Goal: Task Accomplishment & Management: Complete application form

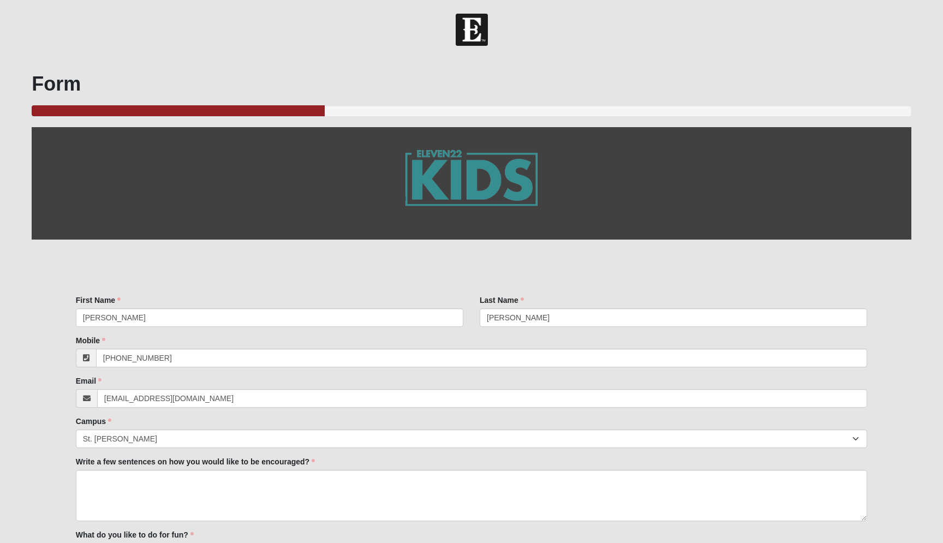
select select "11"
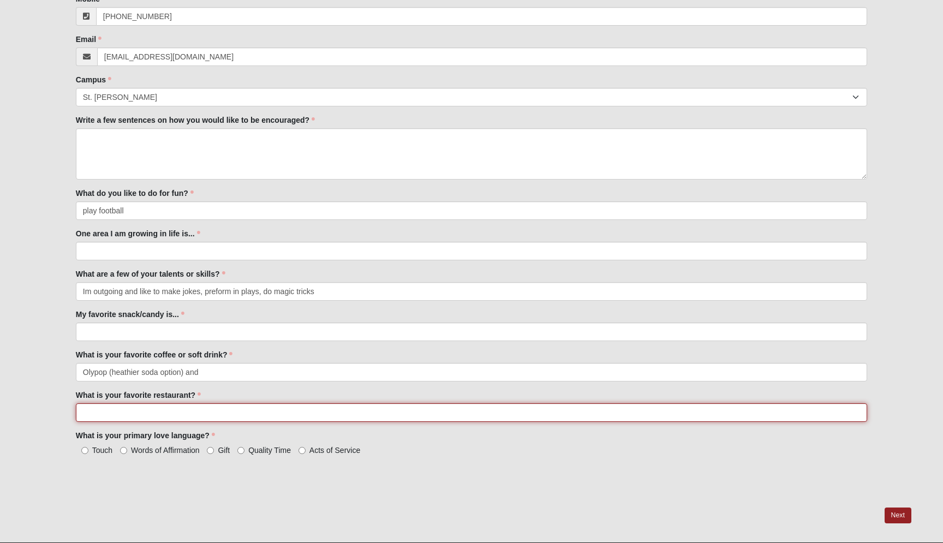
click at [92, 416] on input "What is your favorite restaurant?" at bounding box center [471, 412] width 791 height 19
type input "Blue Crab, VPizza & [DEMOGRAPHIC_DATA] Fil A"
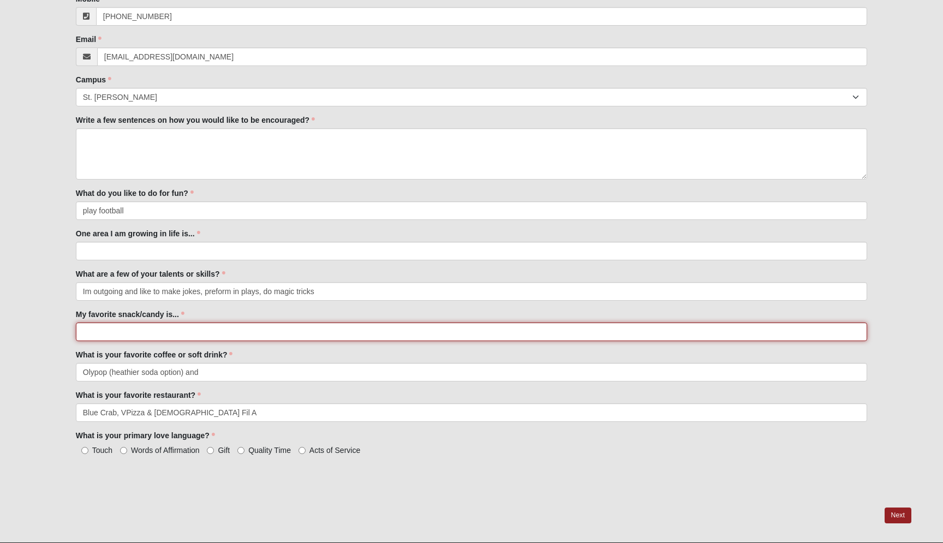
click at [113, 327] on input "My favorite snack/candy is..." at bounding box center [471, 331] width 791 height 19
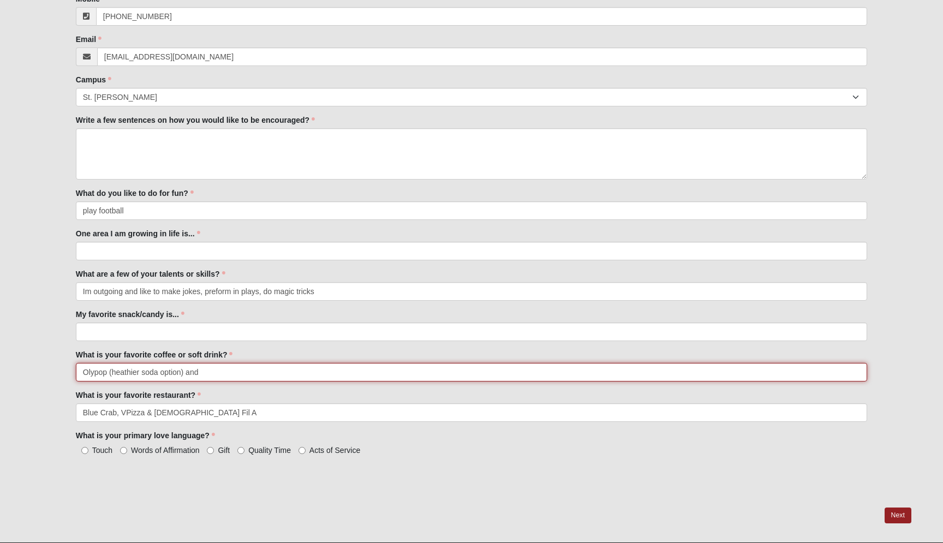
click at [218, 372] on input "Olypop (heathier soda option) and" at bounding box center [471, 372] width 791 height 19
type input "Olypop (heathier soda option) and coffee with cream (no sugar)"
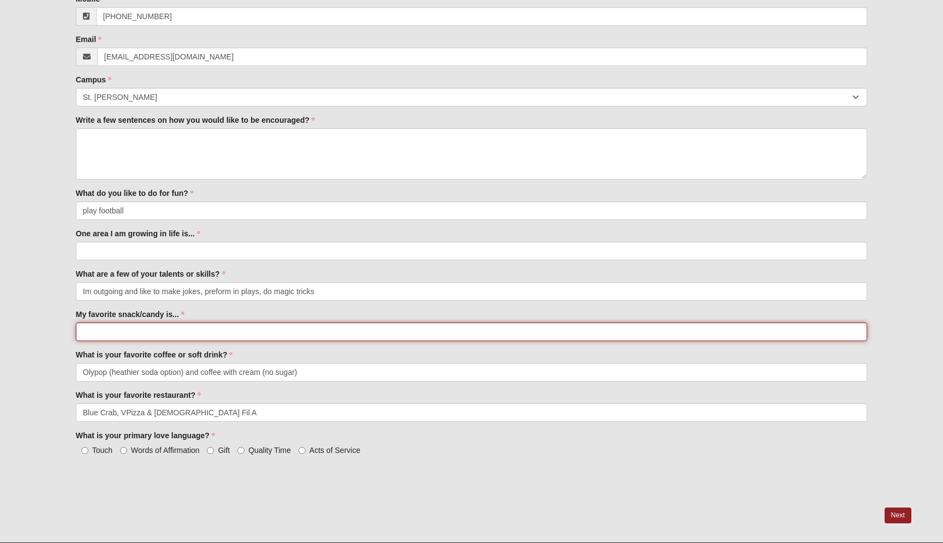
click at [128, 333] on input "My favorite snack/candy is..." at bounding box center [471, 331] width 791 height 19
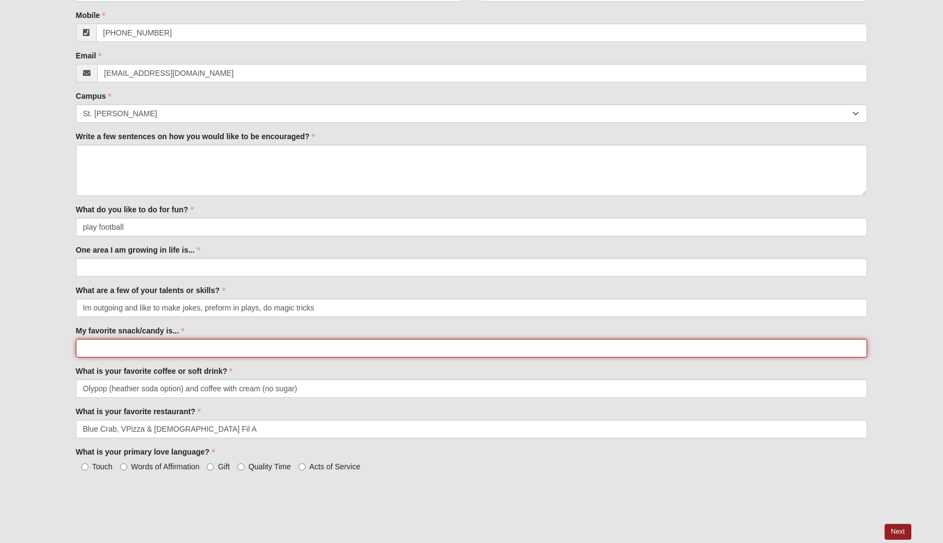
scroll to position [324, 0]
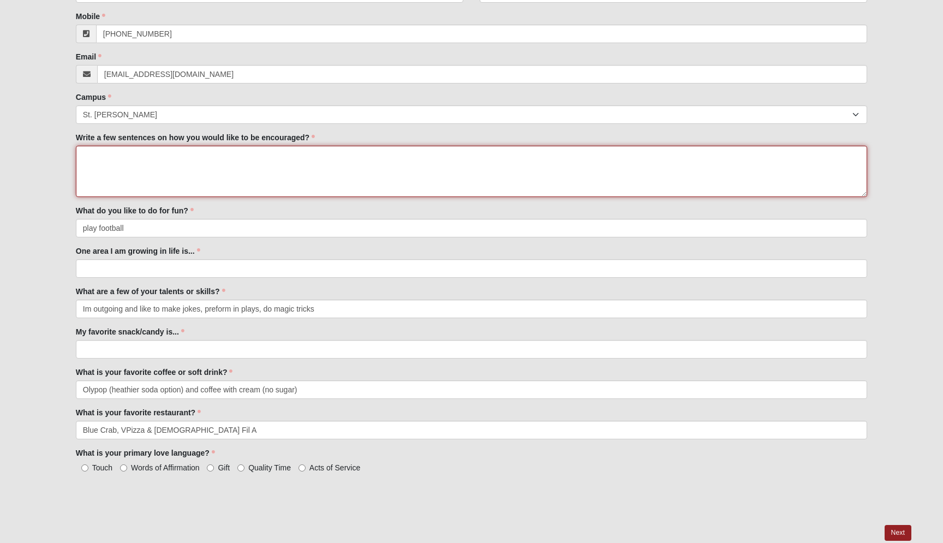
click at [116, 160] on textarea "Write a few sentences on how you would like to be encouraged?" at bounding box center [471, 171] width 791 height 51
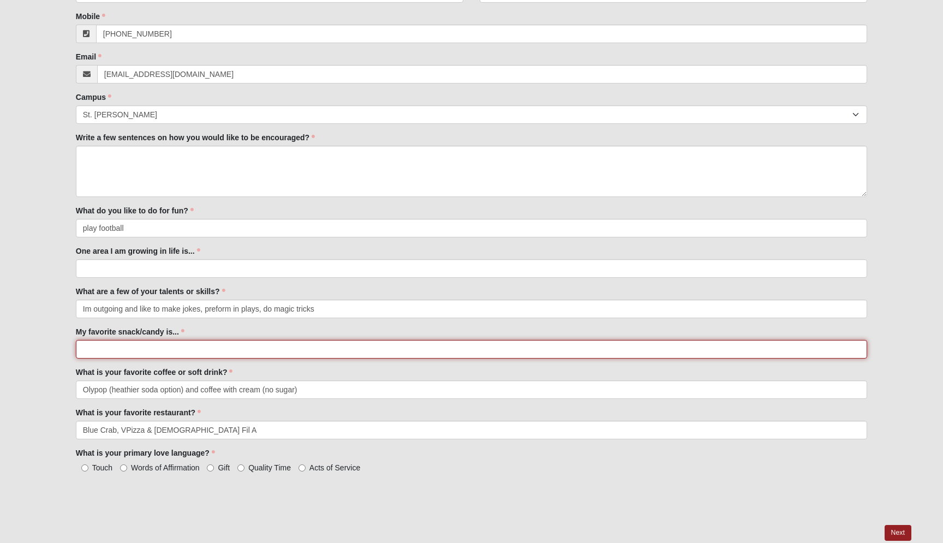
click at [140, 347] on input "My favorite snack/candy is..." at bounding box center [471, 349] width 791 height 19
type input "Salt & Vinegar Chips"
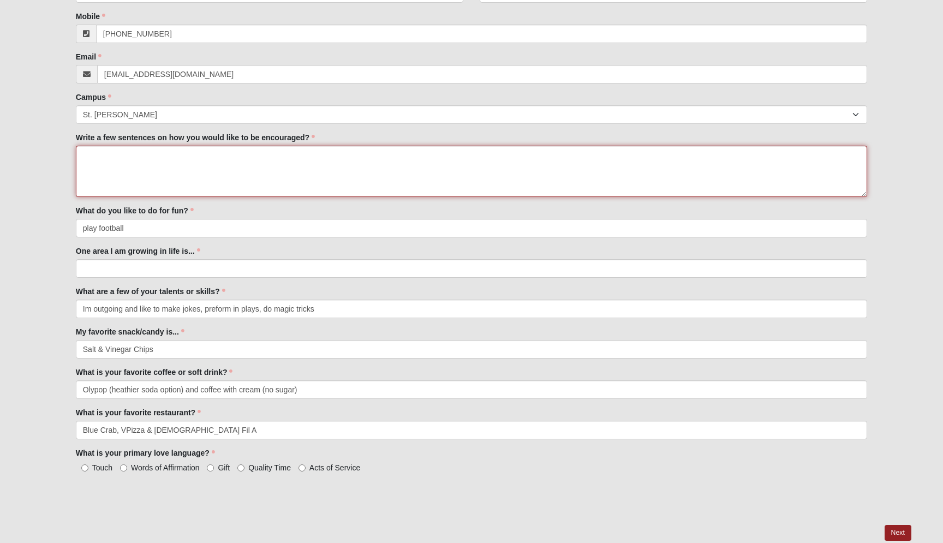
click at [95, 159] on textarea "Write a few sentences on how you would like to be encouraged?" at bounding box center [471, 171] width 791 height 51
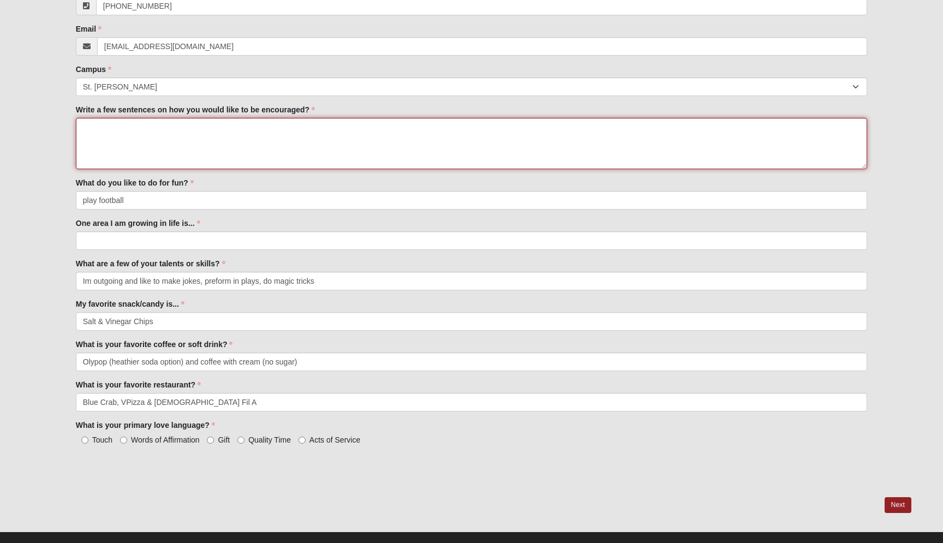
scroll to position [368, 0]
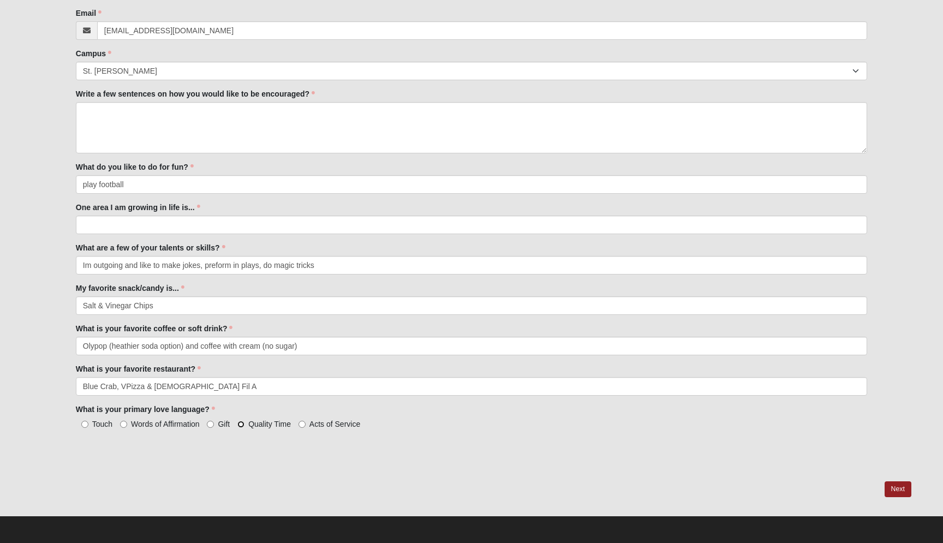
click at [242, 425] on input "Quality Time" at bounding box center [240, 424] width 7 height 7
radio input "true"
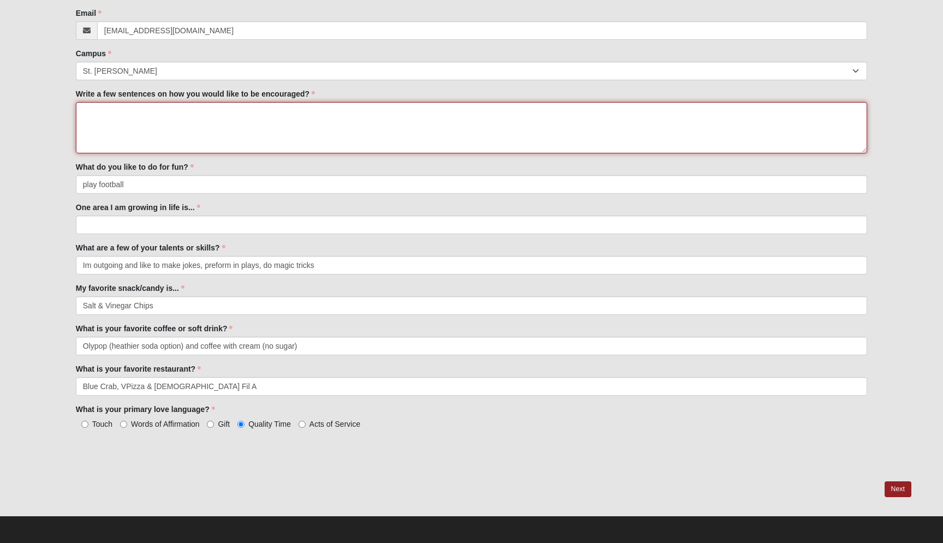
click at [111, 120] on textarea "Write a few sentences on how you would like to be encouraged?" at bounding box center [471, 127] width 791 height 51
click at [83, 112] on textarea "Write a few sentences on how you would like to be encouraged?" at bounding box center [471, 127] width 791 height 51
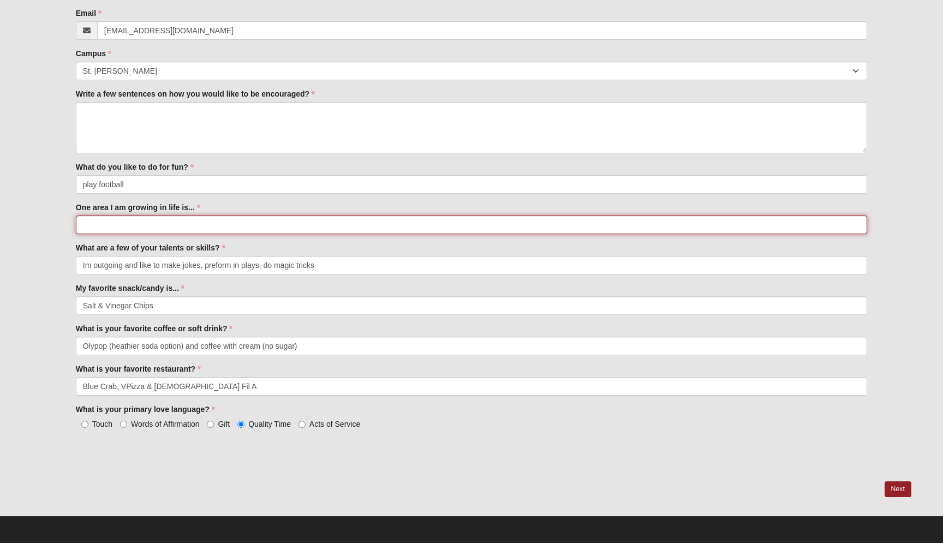
click at [83, 226] on input "One area I am growing in life is..." at bounding box center [471, 224] width 791 height 19
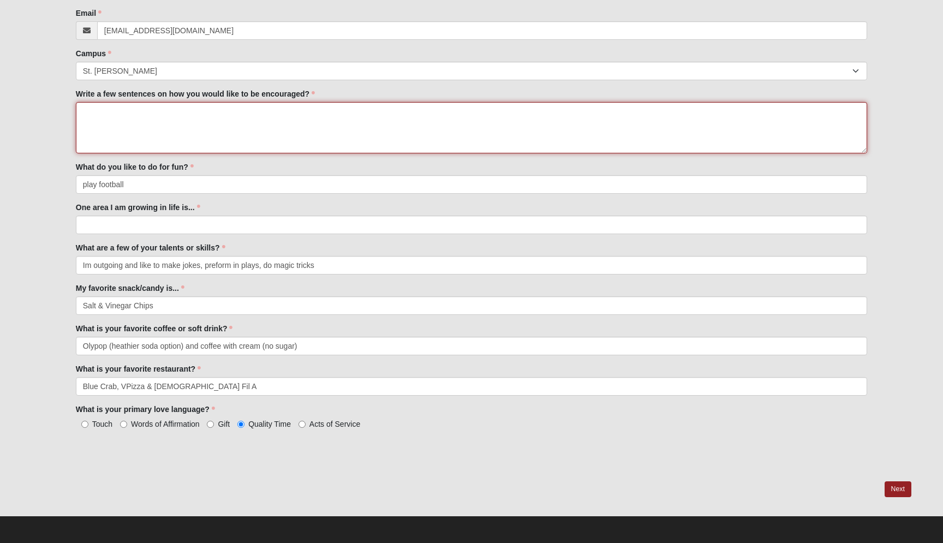
click at [81, 116] on textarea "Write a few sentences on how you would like to be encouraged?" at bounding box center [471, 127] width 791 height 51
click at [79, 110] on textarea "Write a few sentences on how you would like to be encouraged?" at bounding box center [471, 127] width 791 height 51
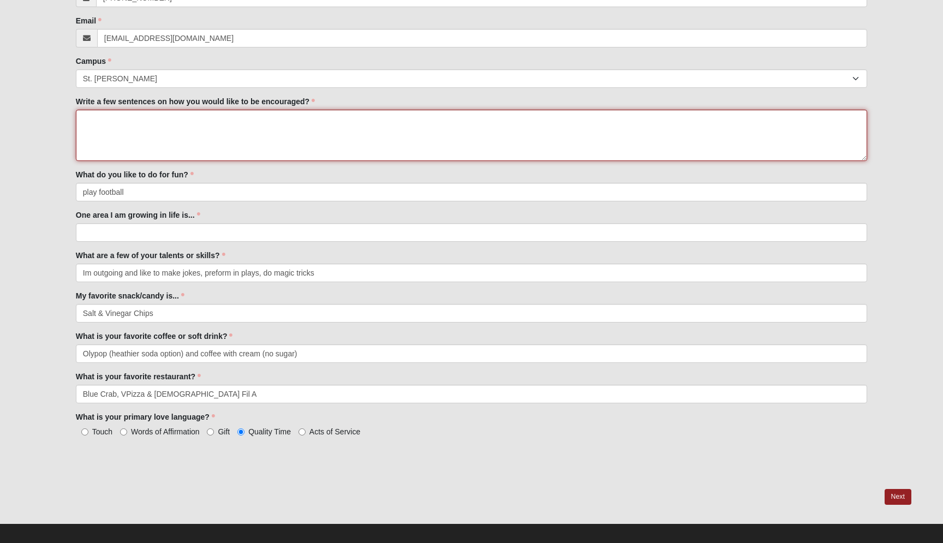
scroll to position [361, 0]
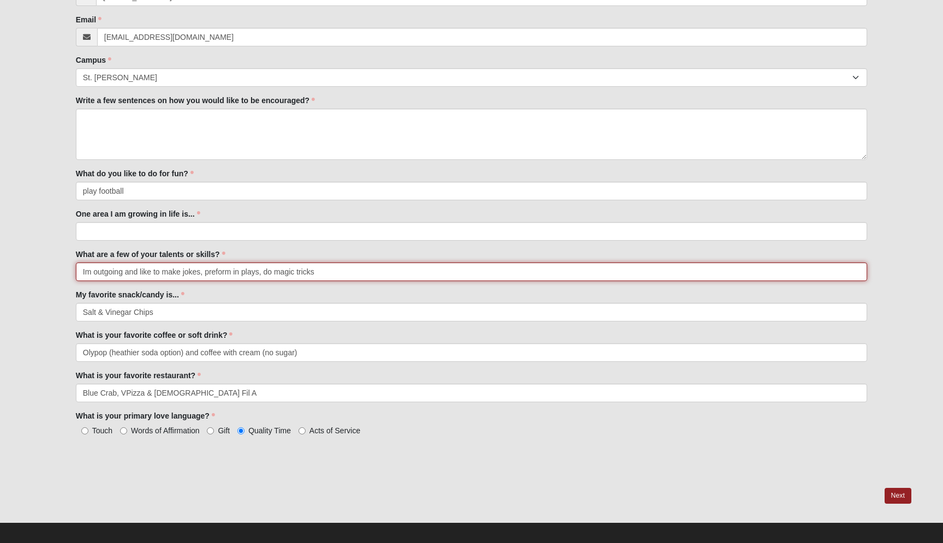
drag, startPoint x: 164, startPoint y: 272, endPoint x: 202, endPoint y: 275, distance: 38.3
click at [202, 275] on input "Im outgoing and like to make jokes, preform in plays, do magic tricks" at bounding box center [471, 271] width 791 height 19
click at [222, 271] on input "Im outgoing and like to preform in plays, do magic tricks" at bounding box center [471, 271] width 791 height 19
paste input "make jokes,"
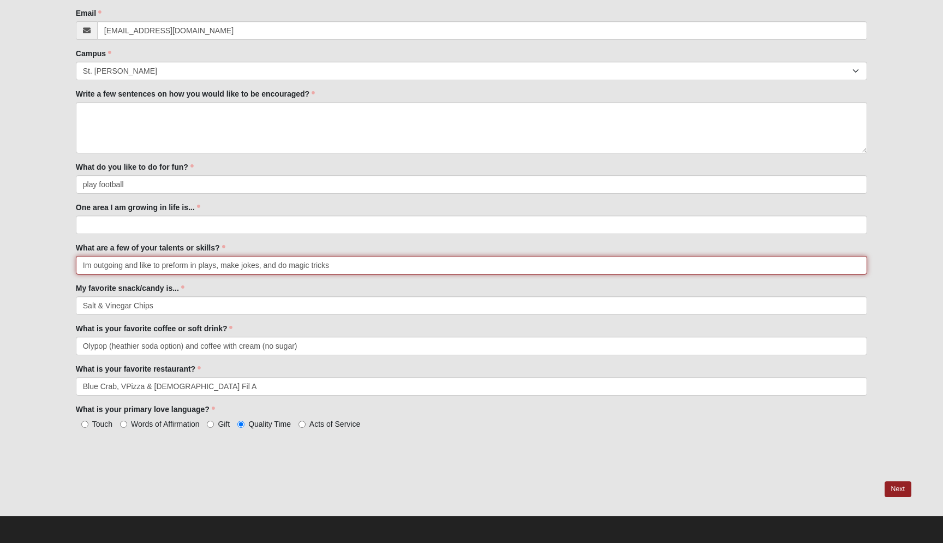
type input "Im outgoing and like to preform in plays, make jokes, and do magic tricks"
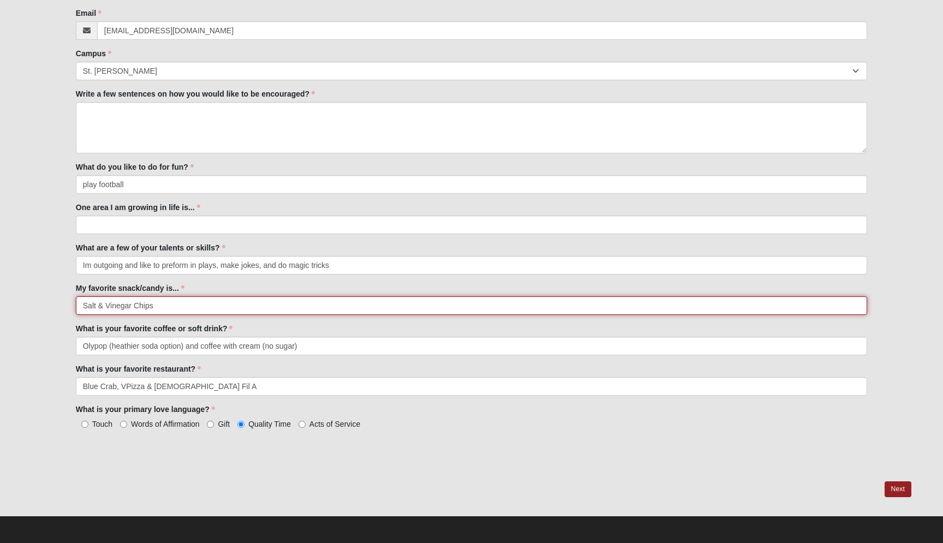
click at [181, 306] on input "Salt & Vinegar Chips" at bounding box center [471, 305] width 791 height 19
type input "Salt & Vinegar Chips (love Siete brand)"
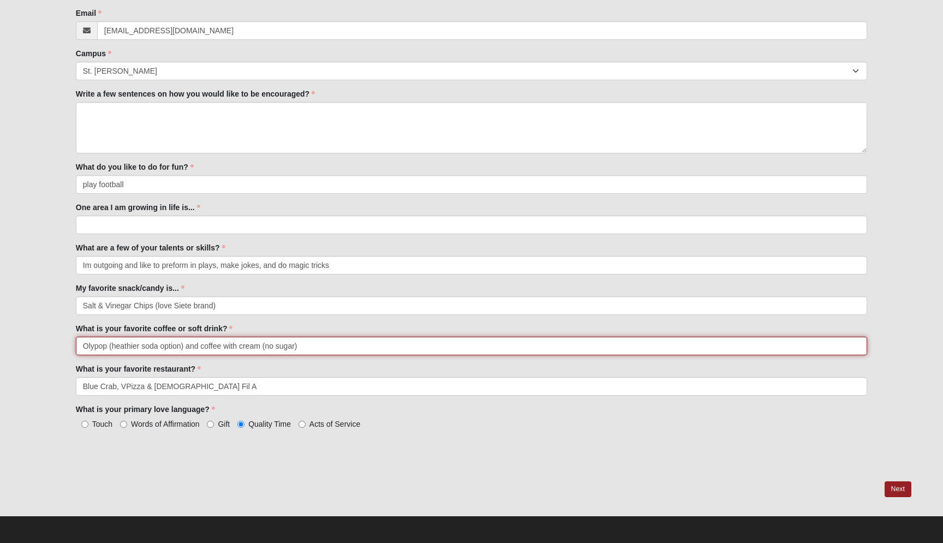
click at [181, 345] on input "Olypop (heathier soda option) and coffee with cream (no sugar)" at bounding box center [471, 346] width 791 height 19
click at [182, 347] on input "Olypop (heathier soda option [PERSON_NAME]) and coffee with cream (no sugar)" at bounding box center [471, 346] width 791 height 19
type input "Olypop (heathier soda option for [PERSON_NAME]) and coffee with cream (no sugar)"
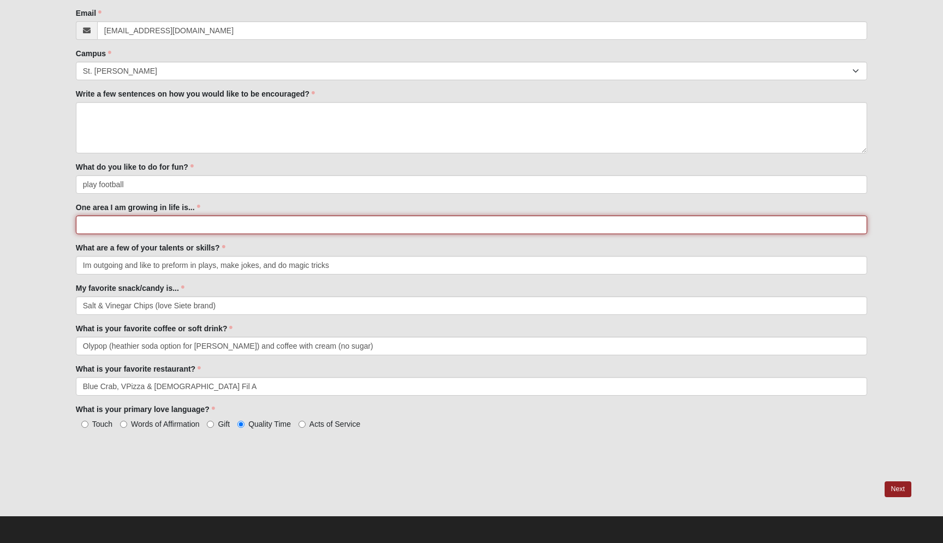
click at [151, 227] on input "One area I am growing in life is..." at bounding box center [471, 224] width 791 height 19
